Goal: Information Seeking & Learning: Learn about a topic

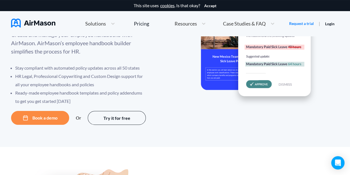
click at [56, 120] on button "Book a demo" at bounding box center [40, 118] width 58 height 14
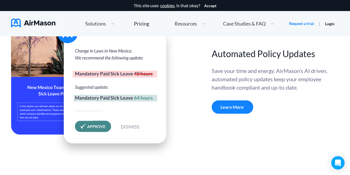
scroll to position [1909, 0]
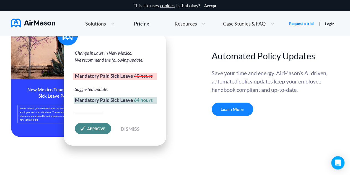
click at [238, 106] on div "Learn More" at bounding box center [232, 108] width 41 height 13
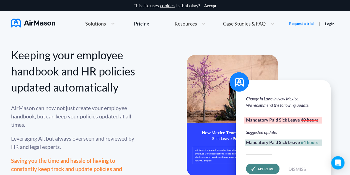
click at [247, 24] on span "Case Studies & FAQ" at bounding box center [244, 23] width 43 height 5
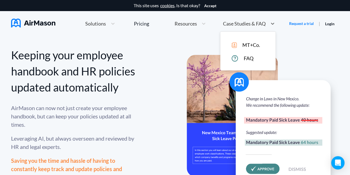
click at [248, 43] on span "MT+Co." at bounding box center [251, 45] width 18 height 6
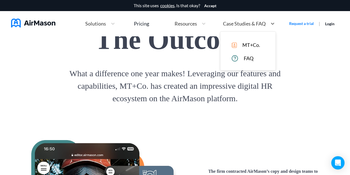
scroll to position [832, 0]
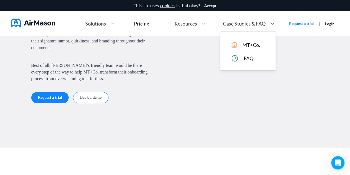
click at [259, 22] on span "Case Studies & FAQ" at bounding box center [244, 23] width 43 height 5
click at [252, 59] on span "FAQ" at bounding box center [249, 58] width 10 height 6
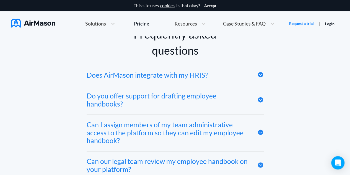
scroll to position [2606, 0]
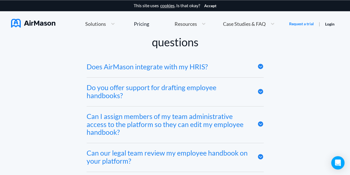
click at [260, 64] on icon at bounding box center [260, 66] width 5 height 5
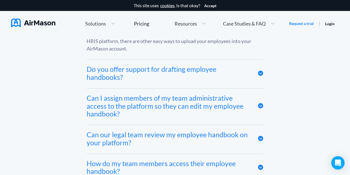
scroll to position [2662, 0]
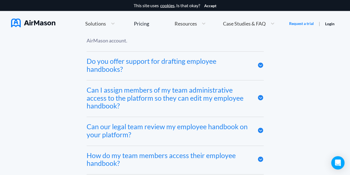
click at [259, 63] on icon at bounding box center [260, 65] width 5 height 5
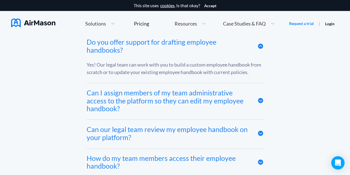
scroll to position [2689, 0]
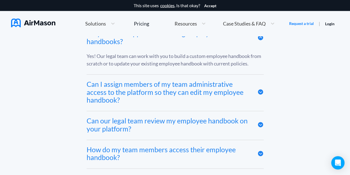
click at [261, 89] on icon at bounding box center [260, 92] width 6 height 6
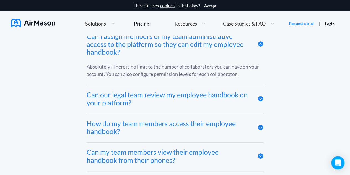
scroll to position [2745, 0]
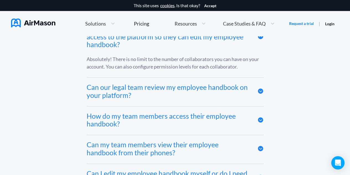
click at [263, 88] on icon at bounding box center [260, 91] width 6 height 6
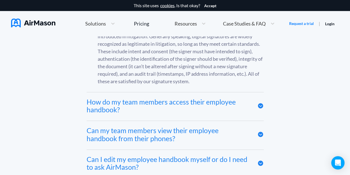
scroll to position [2883, 0]
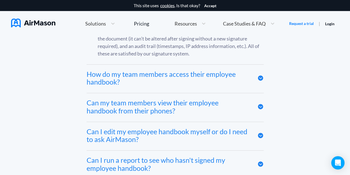
click at [261, 75] on icon at bounding box center [260, 77] width 5 height 5
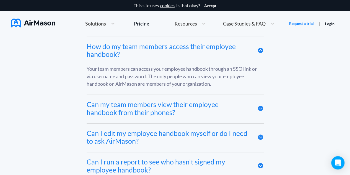
scroll to position [2938, 0]
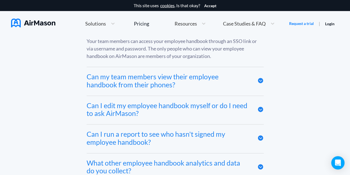
click at [259, 78] on icon at bounding box center [260, 80] width 5 height 5
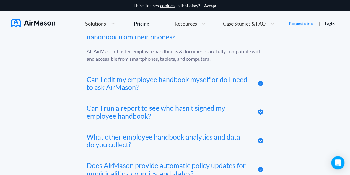
scroll to position [2993, 0]
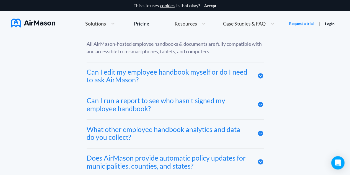
click at [259, 72] on icon at bounding box center [260, 75] width 6 height 6
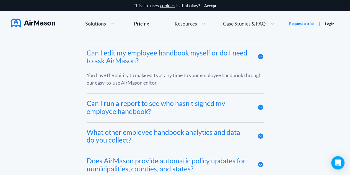
scroll to position [3021, 0]
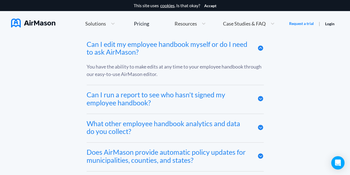
click at [259, 96] on icon at bounding box center [260, 98] width 5 height 5
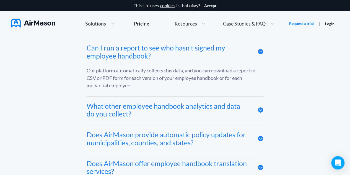
scroll to position [3076, 0]
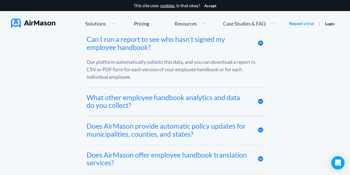
click at [260, 98] on icon at bounding box center [260, 101] width 6 height 6
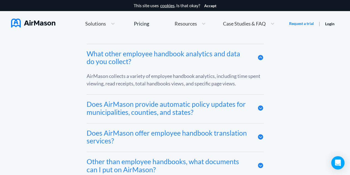
scroll to position [3132, 0]
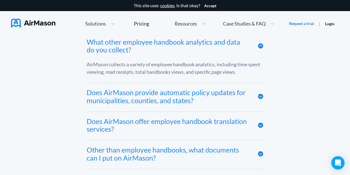
click at [261, 93] on icon at bounding box center [260, 95] width 5 height 5
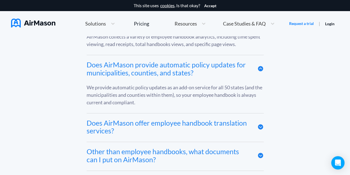
scroll to position [3187, 0]
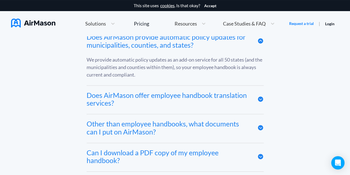
click at [261, 96] on icon at bounding box center [260, 98] width 5 height 5
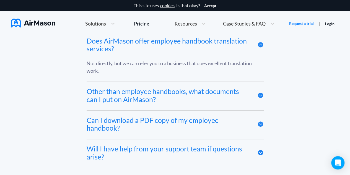
scroll to position [3242, 0]
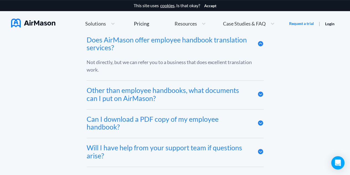
click at [262, 91] on icon at bounding box center [260, 93] width 5 height 5
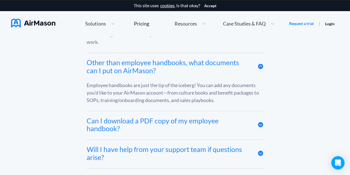
scroll to position [3298, 0]
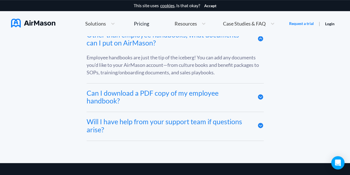
click at [261, 93] on icon at bounding box center [260, 96] width 6 height 6
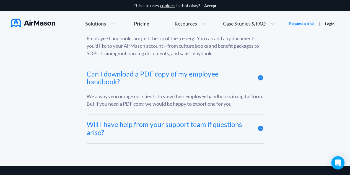
scroll to position [3325, 0]
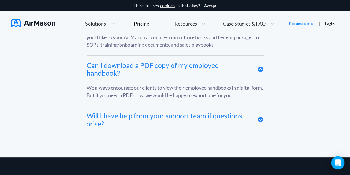
click at [259, 117] on icon at bounding box center [260, 119] width 5 height 5
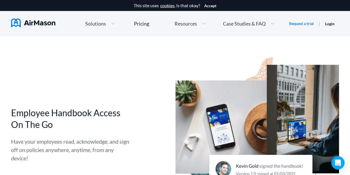
scroll to position [1666, 0]
